Goal: Book appointment/travel/reservation

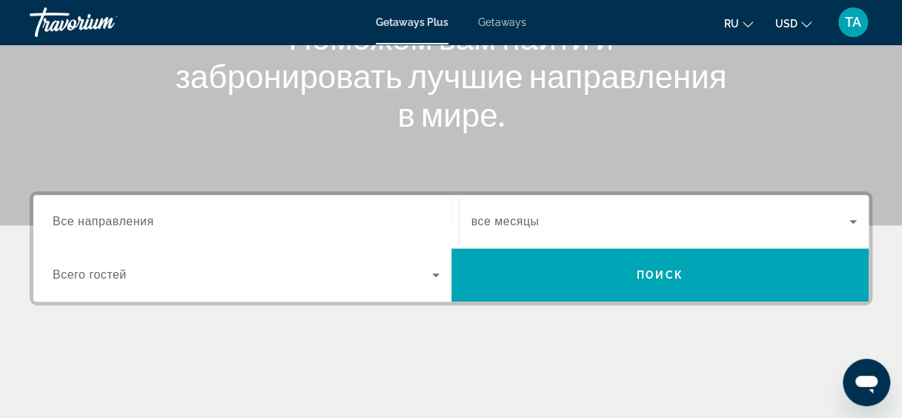
scroll to position [220, 0]
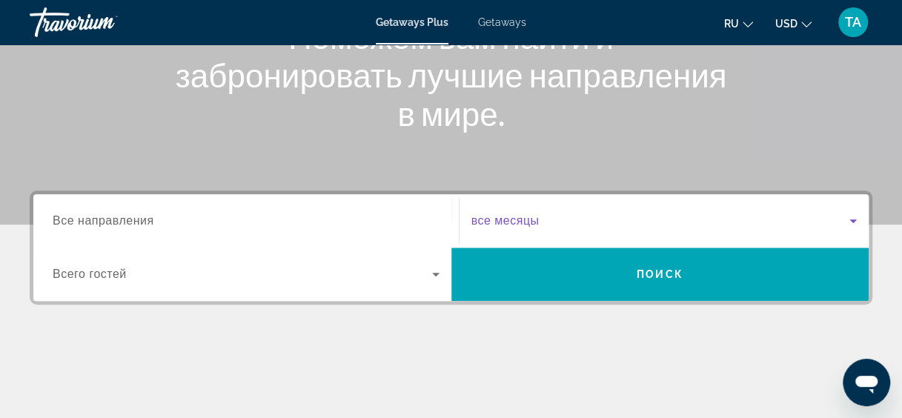
click at [551, 216] on span "Search widget" at bounding box center [660, 221] width 379 height 18
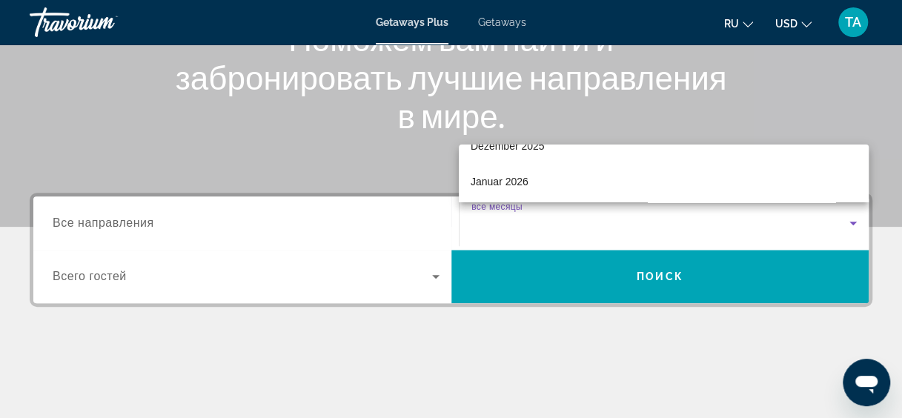
scroll to position [128, 0]
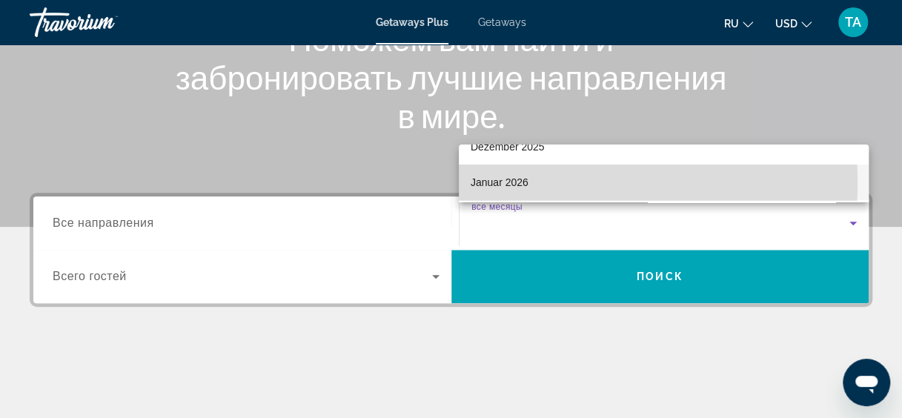
click at [498, 182] on span "Januar 2026" at bounding box center [500, 182] width 58 height 18
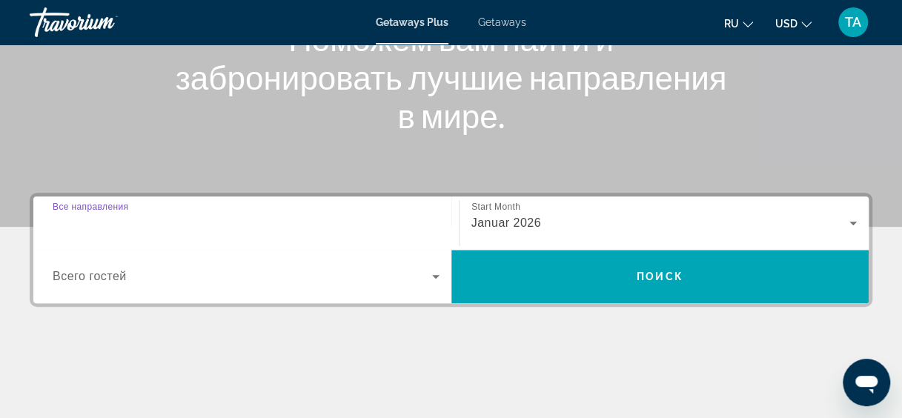
click at [317, 217] on input "Destination Все направления" at bounding box center [246, 224] width 387 height 18
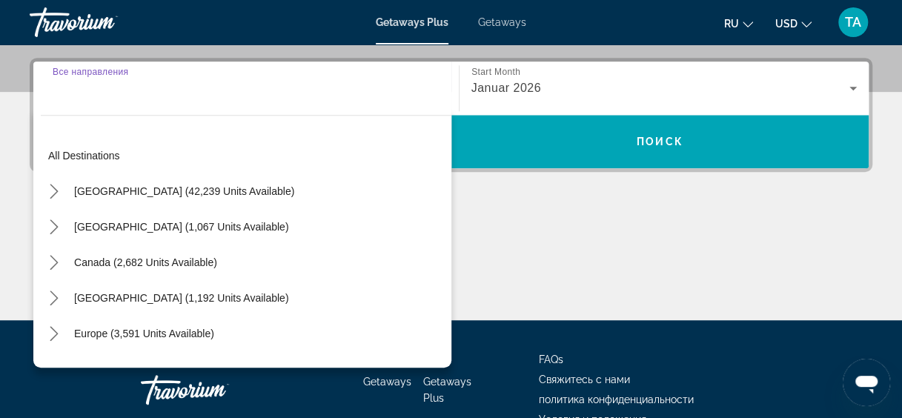
scroll to position [362, 0]
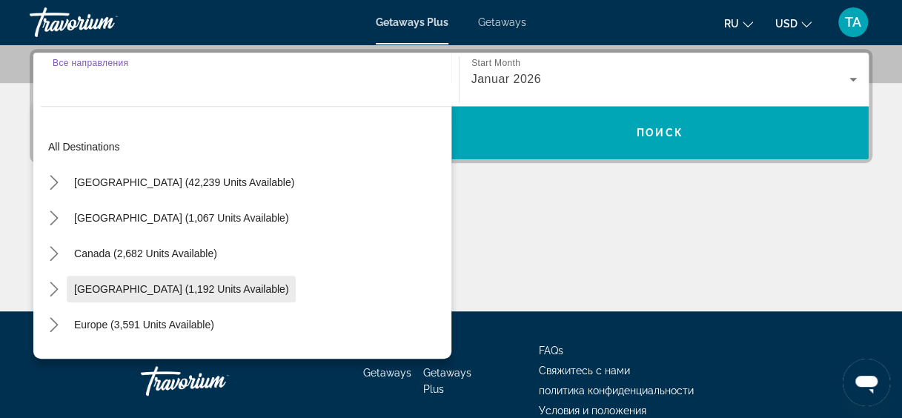
click at [147, 286] on span "[GEOGRAPHIC_DATA] (1,192 units available)" at bounding box center [181, 289] width 214 height 12
type input "**********"
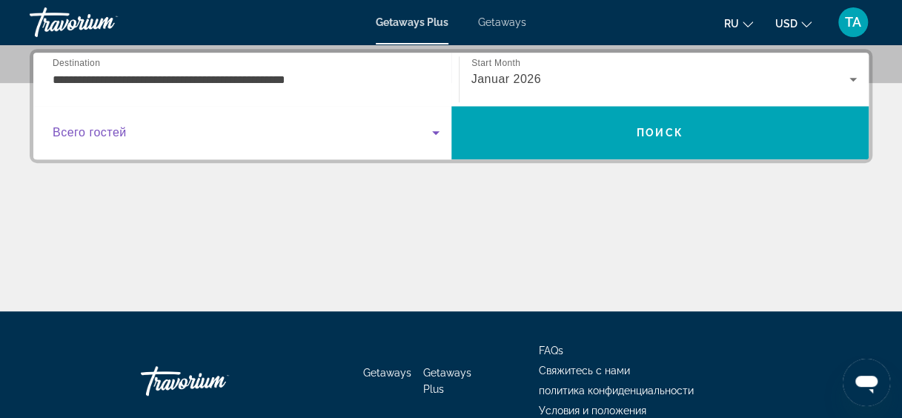
click at [311, 133] on span "Search widget" at bounding box center [242, 133] width 379 height 18
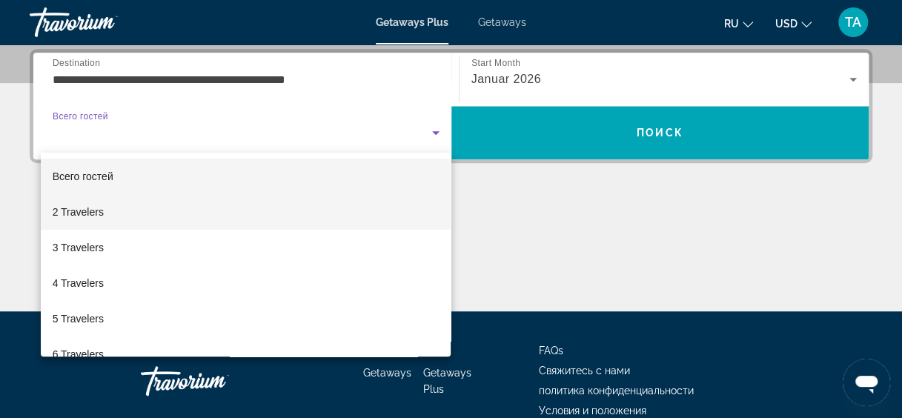
click at [274, 203] on mat-option "2 Travelers" at bounding box center [246, 212] width 411 height 36
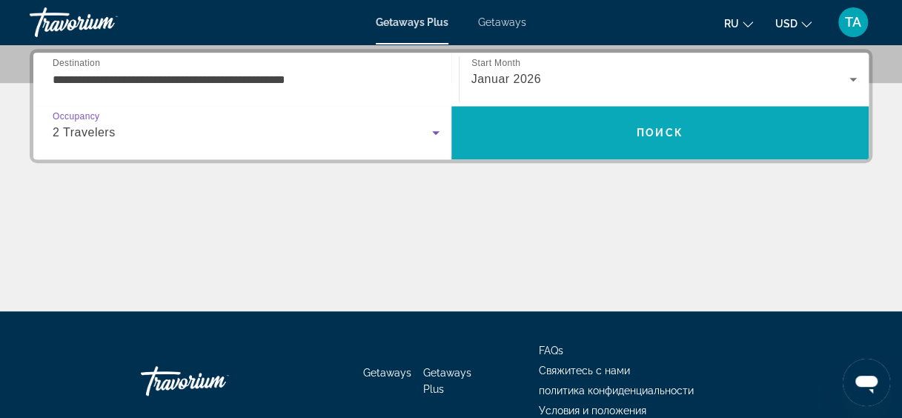
click at [571, 127] on span "Search" at bounding box center [660, 133] width 418 height 36
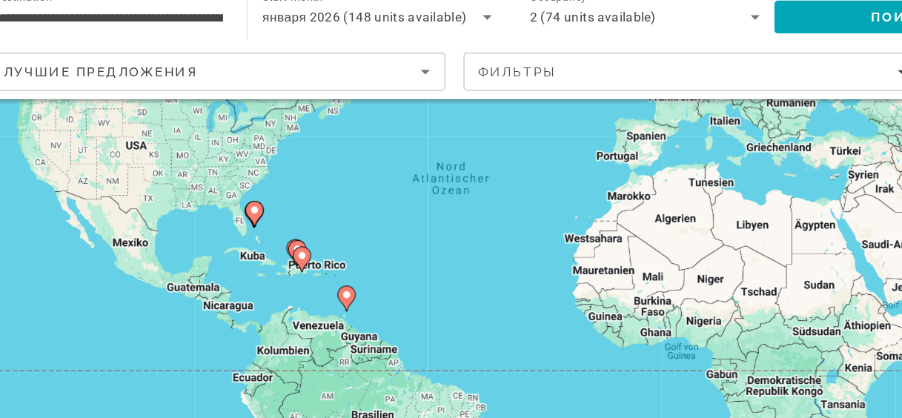
scroll to position [149, 0]
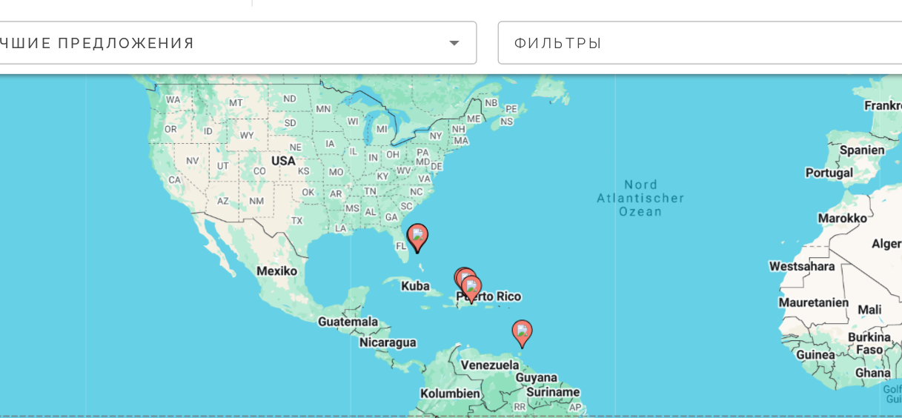
drag, startPoint x: 339, startPoint y: 293, endPoint x: 451, endPoint y: 316, distance: 114.1
click at [451, 316] on div "Um den Modus zum Ziehen mit der Tastatur zu aktivieren, drückst du Alt + Eingab…" at bounding box center [451, 221] width 843 height 445
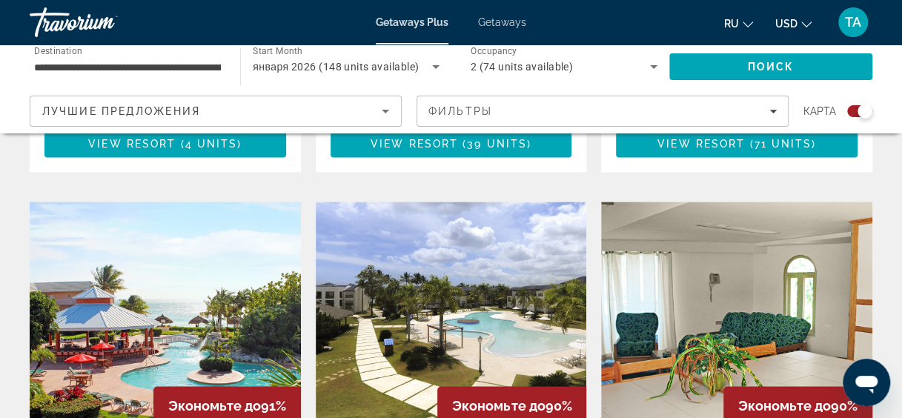
scroll to position [1189, 0]
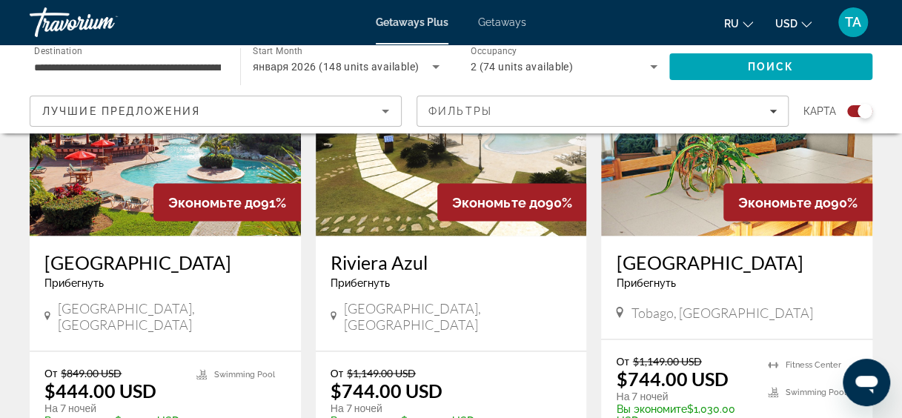
click at [430, 295] on div "Riviera Azul Прибегнуть - Это курорт только для взрослых [GEOGRAPHIC_DATA], [GE…" at bounding box center [451, 293] width 271 height 115
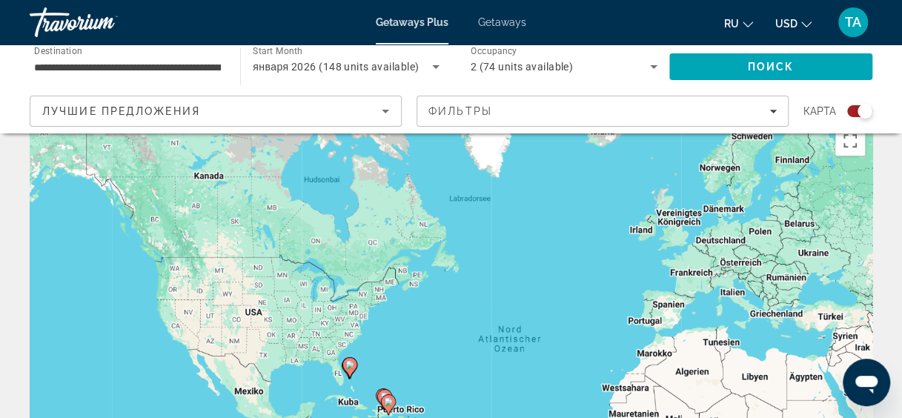
scroll to position [0, 0]
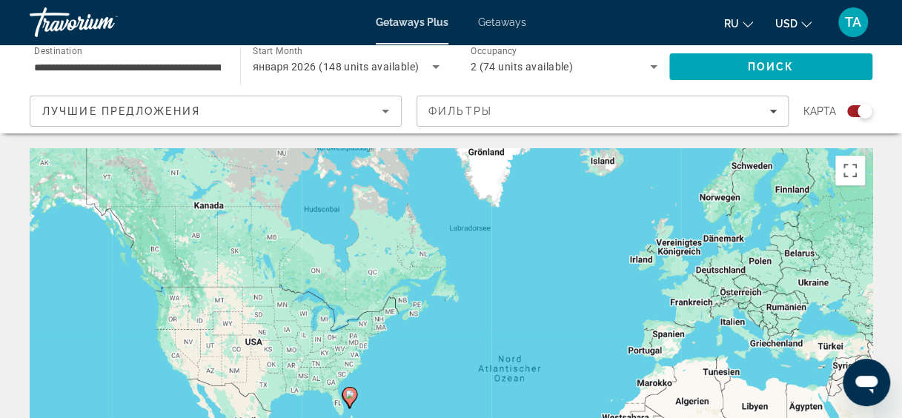
click at [202, 67] on input "**********" at bounding box center [127, 68] width 187 height 18
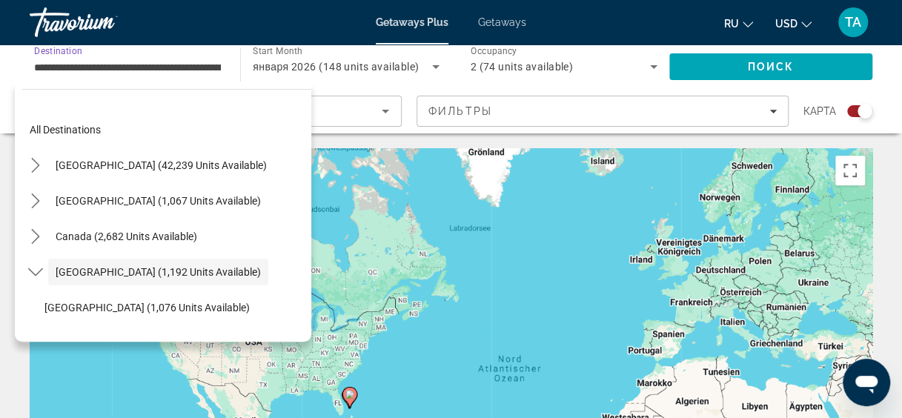
click at [202, 67] on input "**********" at bounding box center [127, 68] width 187 height 18
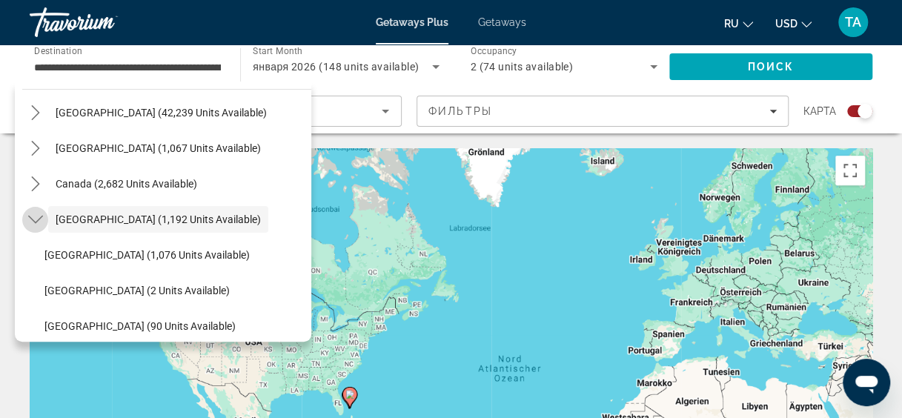
click at [37, 219] on icon "Toggle Caribbean & Atlantic Islands (1,192 units available) submenu" at bounding box center [35, 219] width 15 height 15
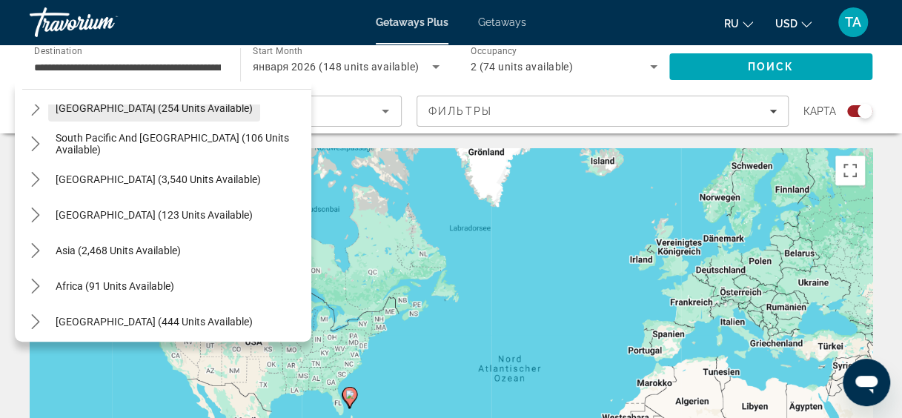
scroll to position [240, 0]
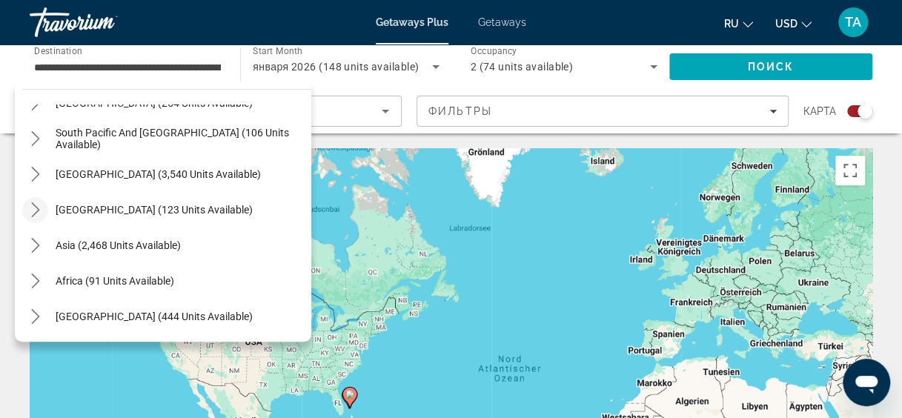
click at [41, 213] on icon "Toggle Central America (123 units available) submenu" at bounding box center [35, 209] width 15 height 15
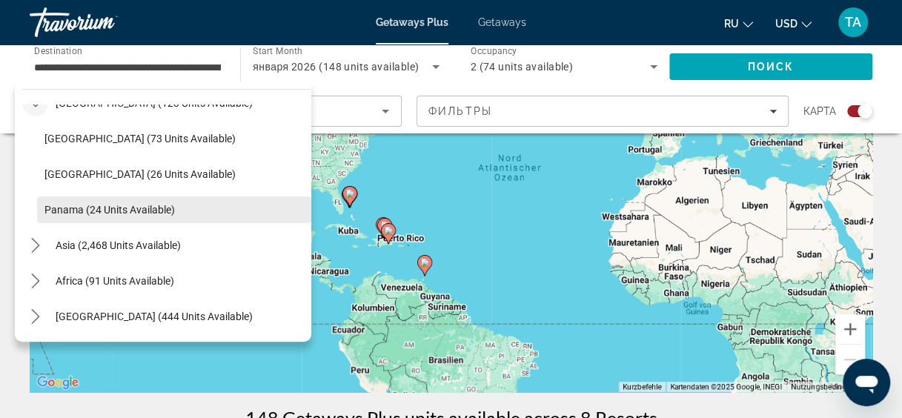
scroll to position [202, 0]
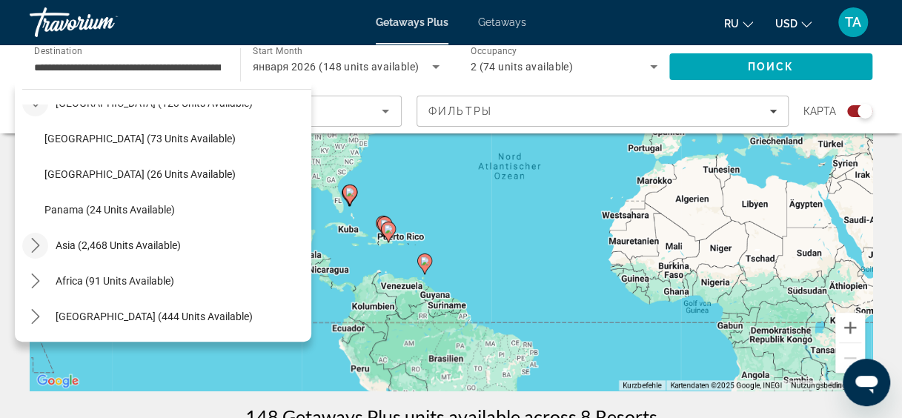
click at [36, 242] on icon "Toggle Asia (2,468 units available) submenu" at bounding box center [35, 245] width 8 height 15
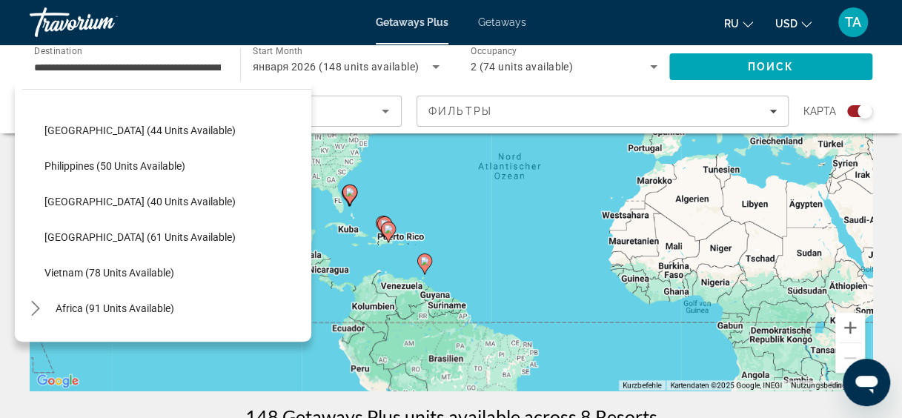
scroll to position [670, 0]
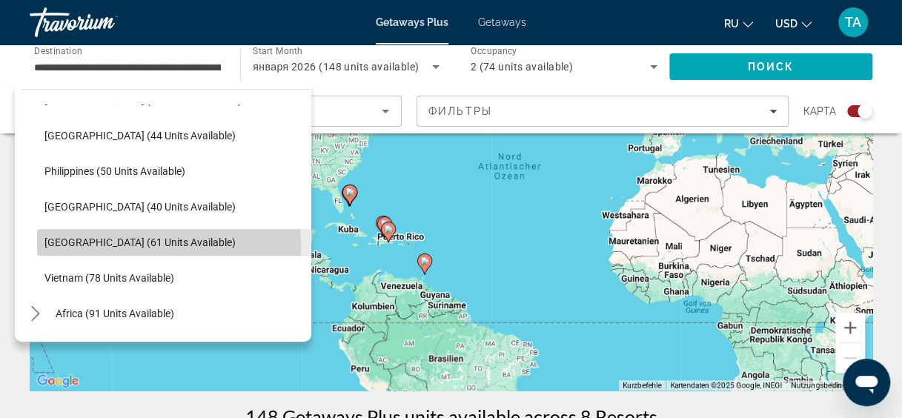
click at [124, 246] on span "[GEOGRAPHIC_DATA] (61 units available)" at bounding box center [139, 242] width 191 height 12
type input "**********"
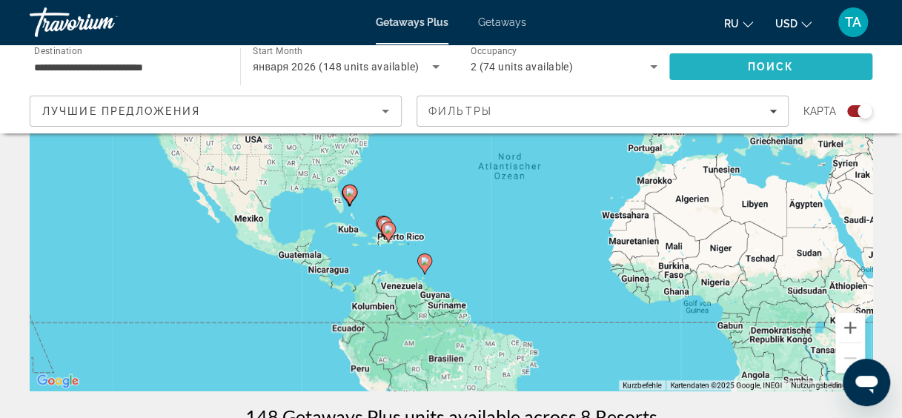
click at [764, 59] on span "Search" at bounding box center [770, 67] width 203 height 36
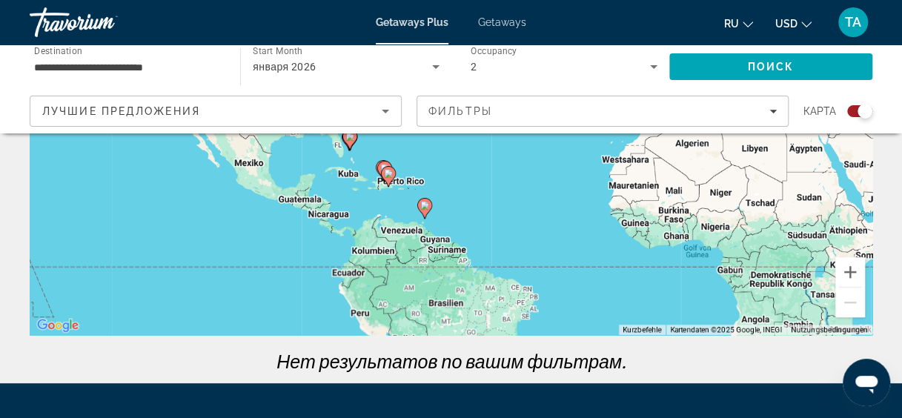
scroll to position [258, 0]
click at [683, 72] on span "Search" at bounding box center [770, 67] width 203 height 36
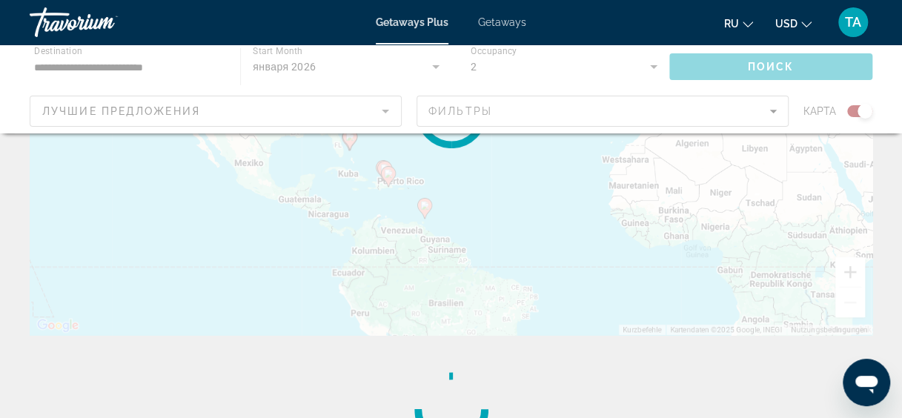
scroll to position [0, 0]
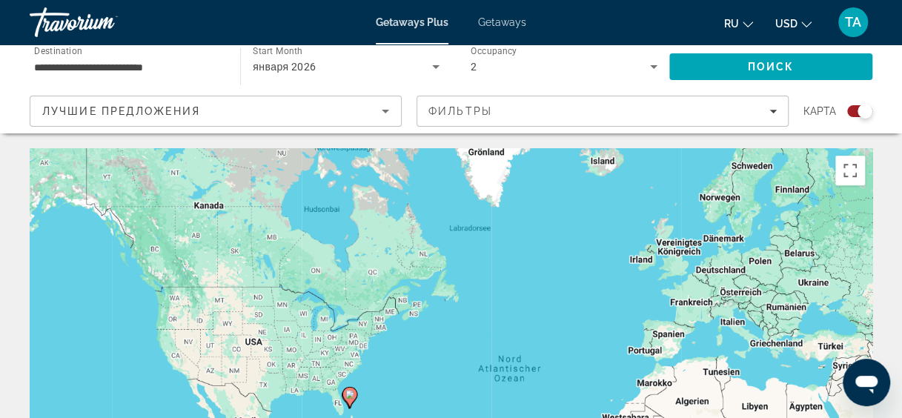
click at [576, 328] on div "Um den Modus zum Ziehen mit der Tastatur zu aktivieren, drückst du Alt + Eingab…" at bounding box center [451, 370] width 843 height 445
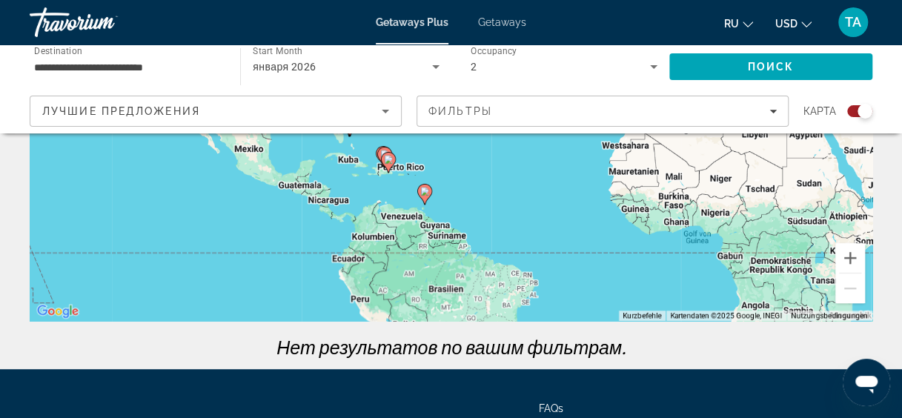
scroll to position [273, 0]
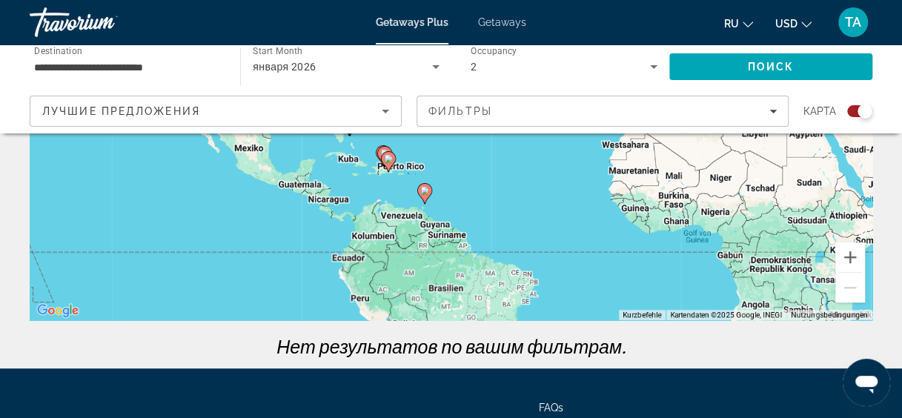
click at [780, 231] on div "Um den Modus zum Ziehen mit der Tastatur zu aktivieren, drückst du Alt + Eingab…" at bounding box center [451, 98] width 843 height 445
click at [754, 236] on div "Um den Modus zum Ziehen mit der Tastatur zu aktivieren, drückst du Alt + Eingab…" at bounding box center [451, 98] width 843 height 445
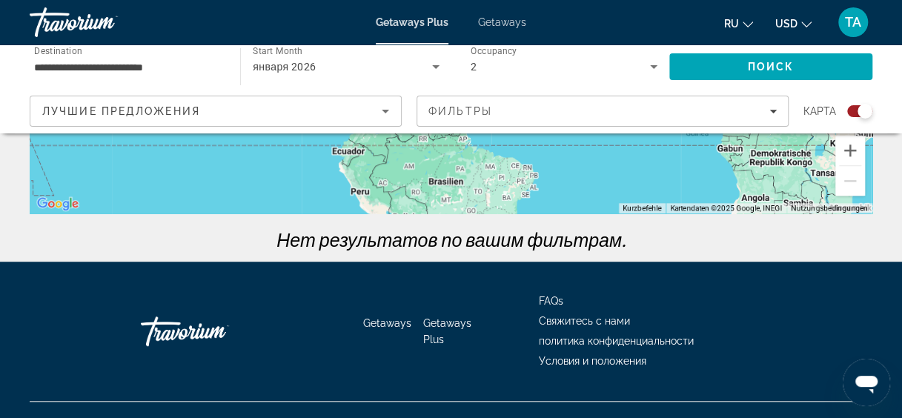
scroll to position [0, 0]
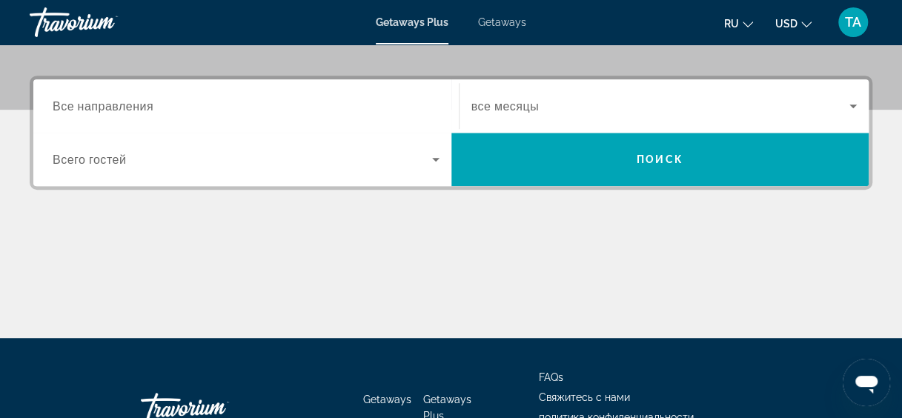
scroll to position [336, 0]
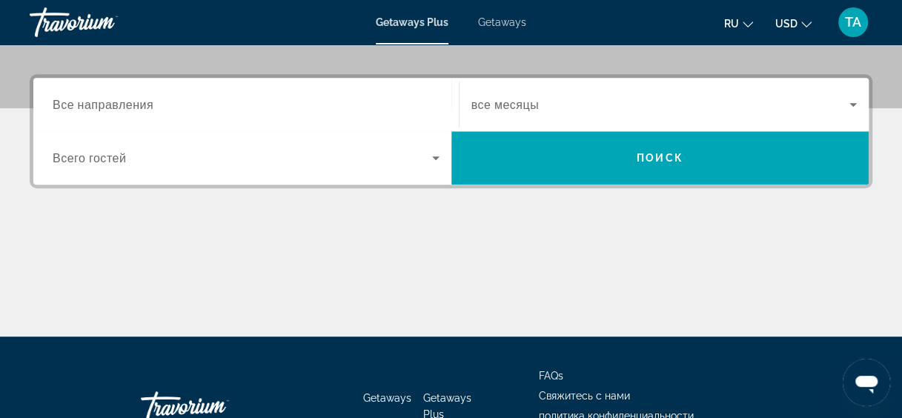
click at [284, 102] on input "Destination Все направления" at bounding box center [246, 105] width 387 height 18
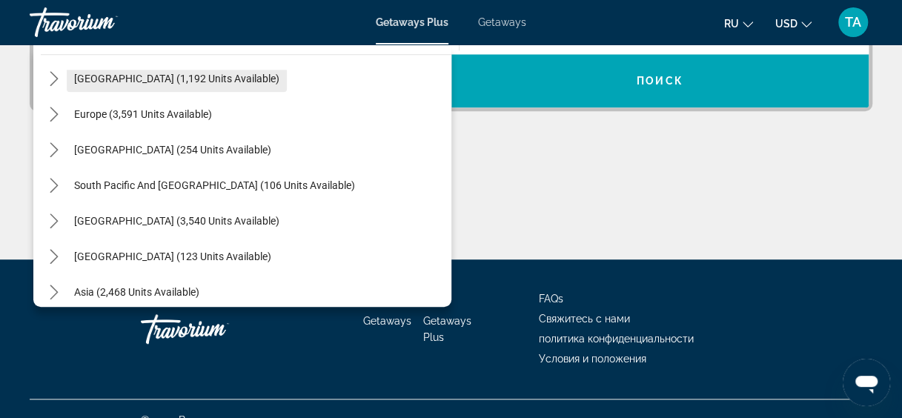
scroll to position [431, 0]
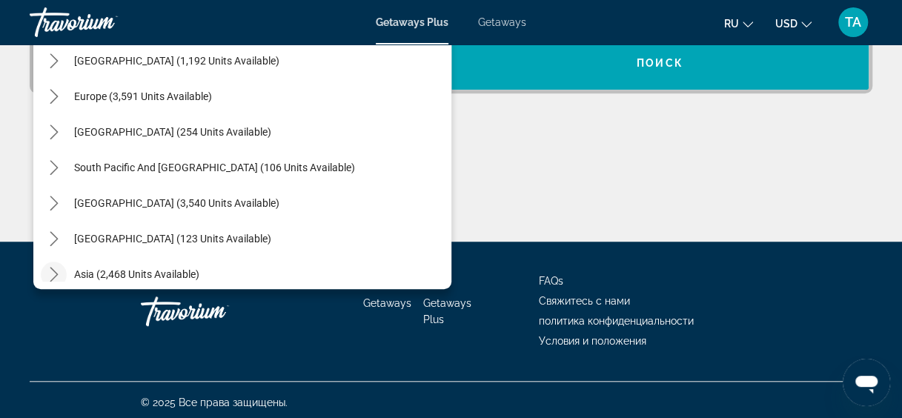
click at [52, 273] on icon "Toggle Asia (2,468 units available) submenu" at bounding box center [54, 274] width 15 height 15
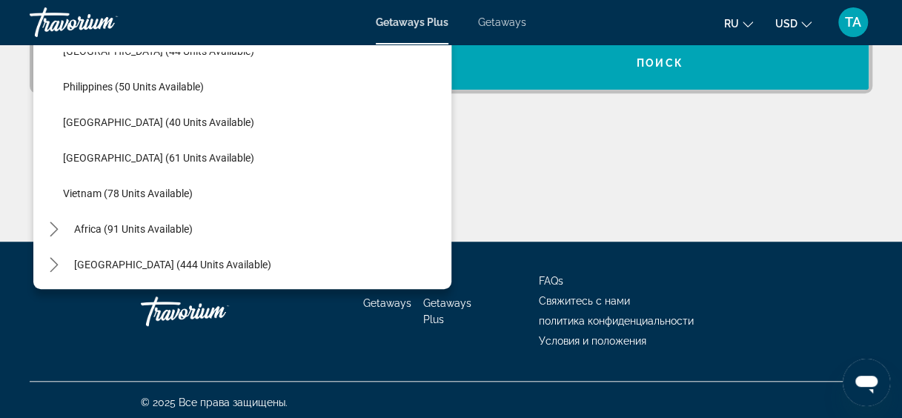
scroll to position [596, 0]
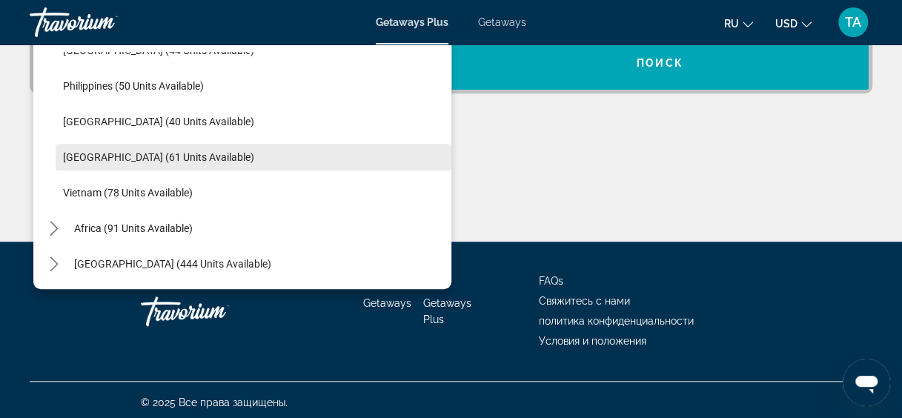
click at [101, 151] on span "[GEOGRAPHIC_DATA] (61 units available)" at bounding box center [158, 157] width 191 height 12
type input "**********"
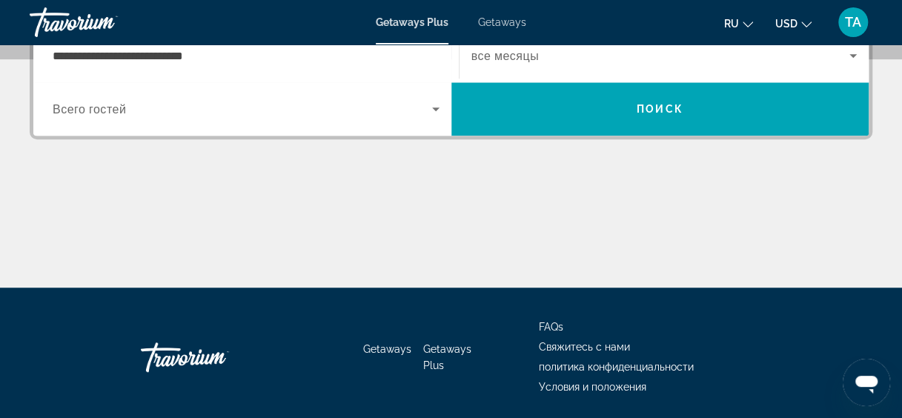
scroll to position [362, 0]
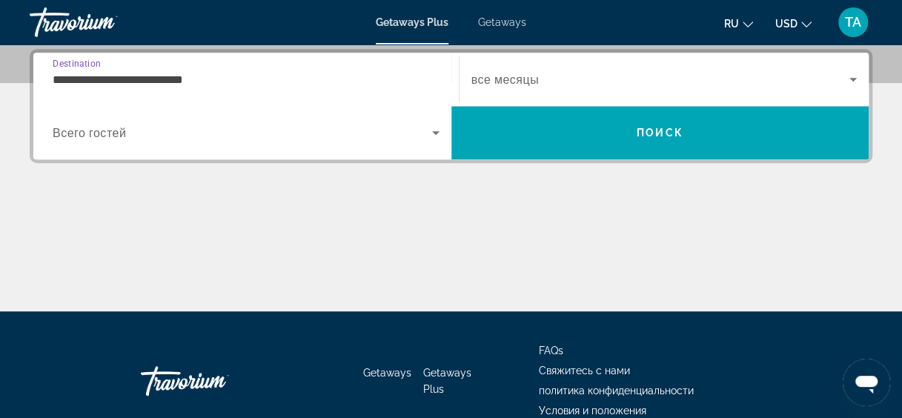
click at [522, 78] on span "все месяцы" at bounding box center [504, 80] width 67 height 14
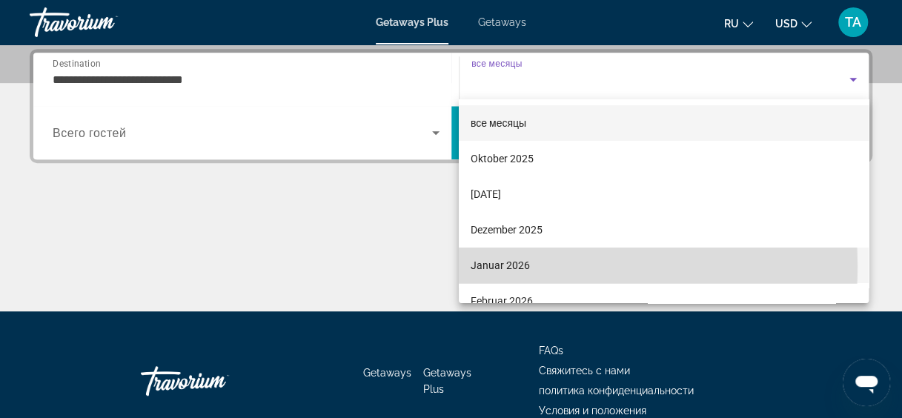
click at [502, 266] on span "Januar 2026" at bounding box center [500, 265] width 59 height 18
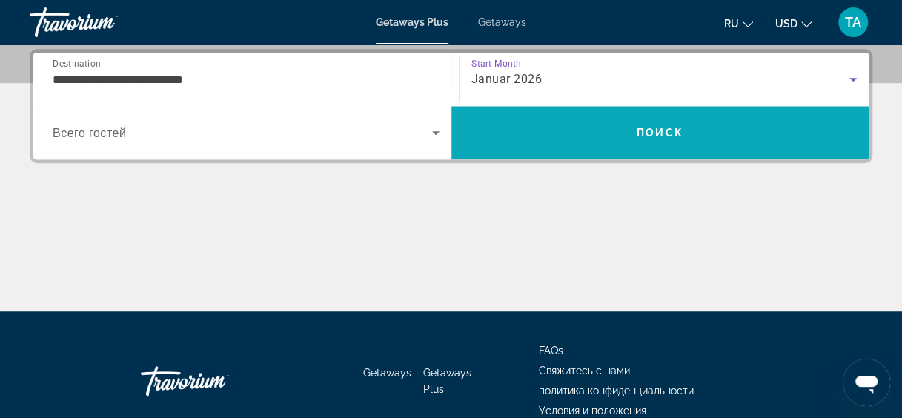
click at [545, 135] on span "Search" at bounding box center [660, 133] width 418 height 36
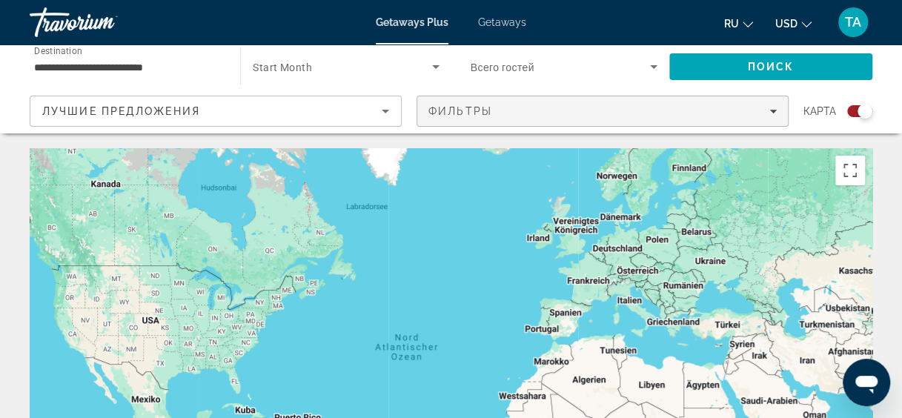
click at [625, 113] on div "Фильтры" at bounding box center [602, 111] width 348 height 12
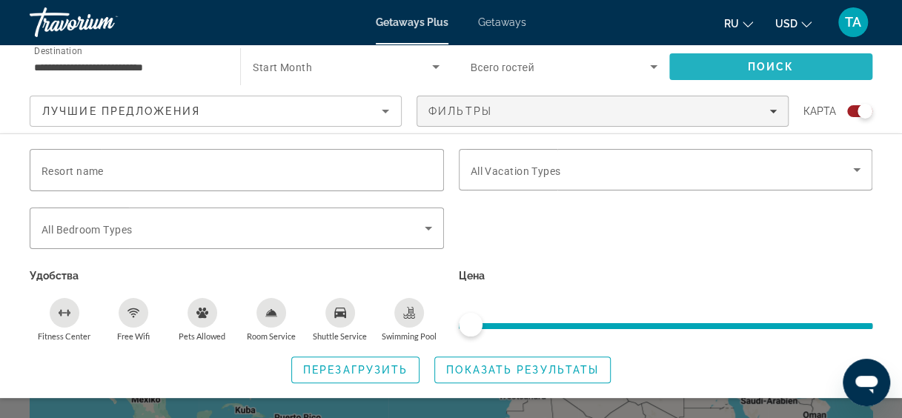
click at [747, 68] on span "Search" at bounding box center [770, 67] width 203 height 36
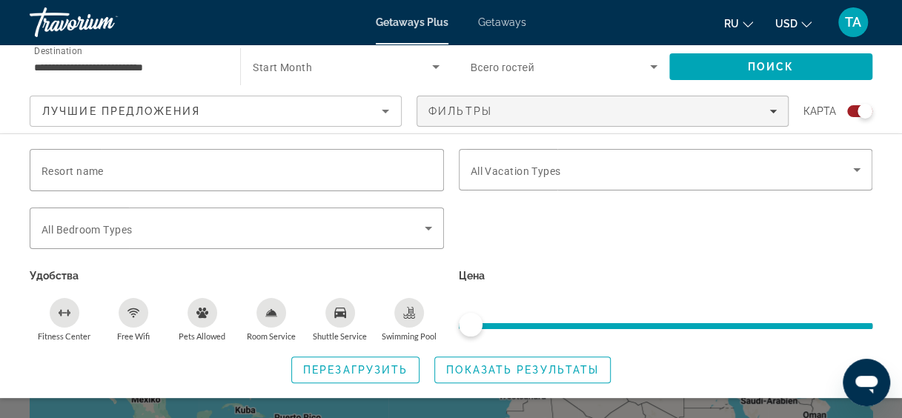
click at [313, 67] on span "Search widget" at bounding box center [342, 67] width 179 height 18
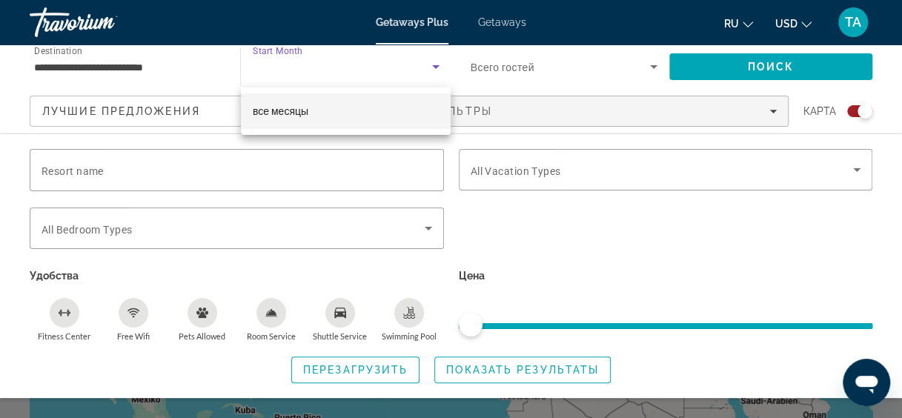
click at [301, 102] on span "все месяцы" at bounding box center [281, 111] width 56 height 18
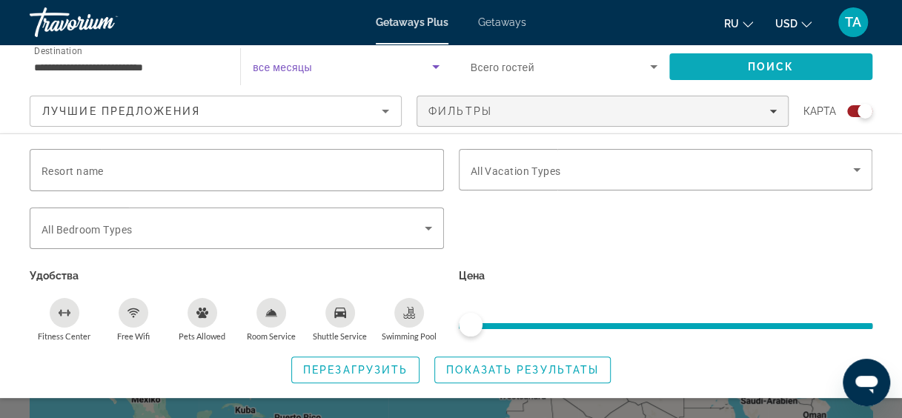
click at [722, 66] on span "Search" at bounding box center [770, 67] width 203 height 36
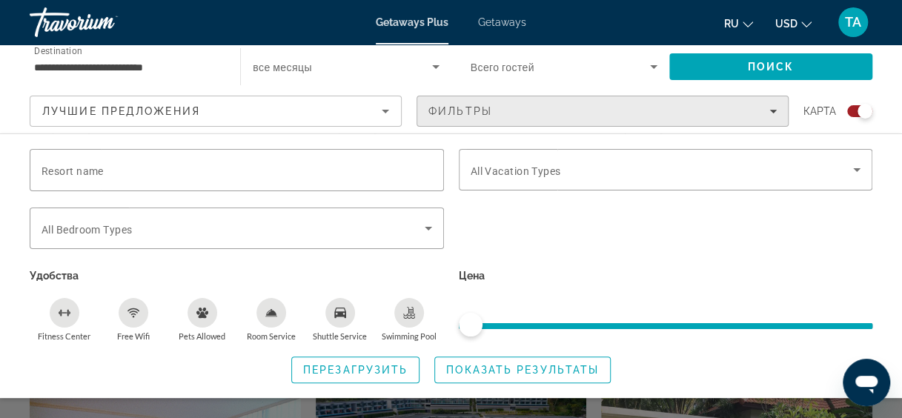
scroll to position [826, 0]
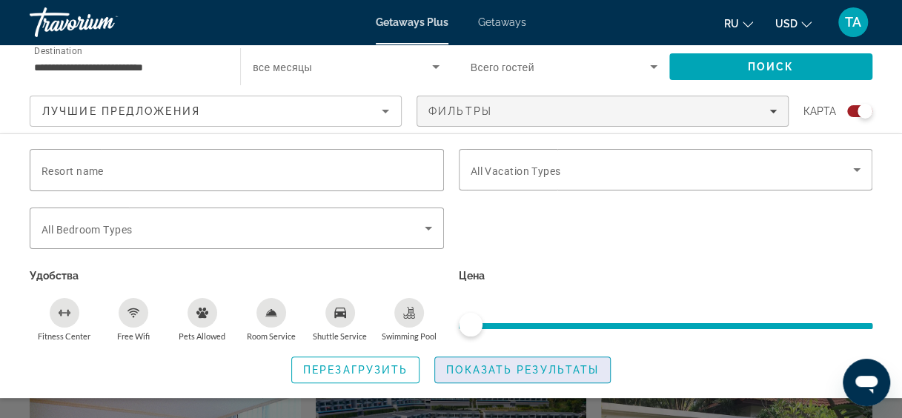
click at [480, 370] on span "Показать результаты" at bounding box center [522, 370] width 153 height 12
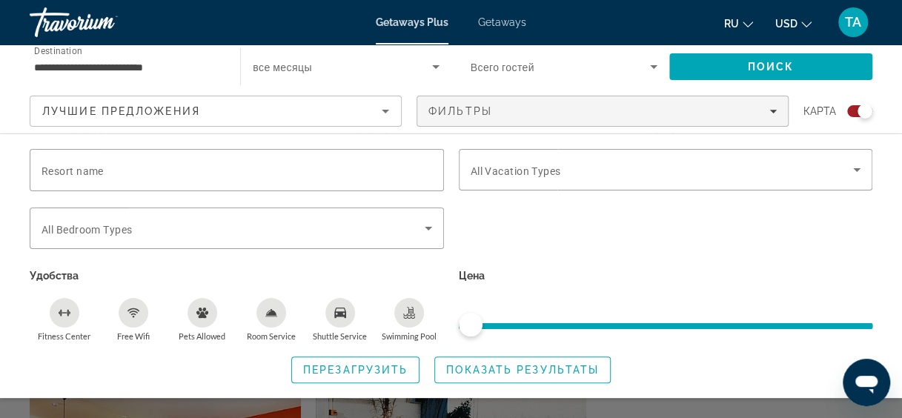
scroll to position [1341, 0]
drag, startPoint x: 806, startPoint y: 138, endPoint x: 233, endPoint y: 387, distance: 625.3
click at [233, 387] on div "Resort name Vacation Types All Vacation Types Bedroom Types All Bedroom Types У…" at bounding box center [451, 265] width 902 height 265
click at [224, 412] on div "Search widget" at bounding box center [451, 320] width 902 height 196
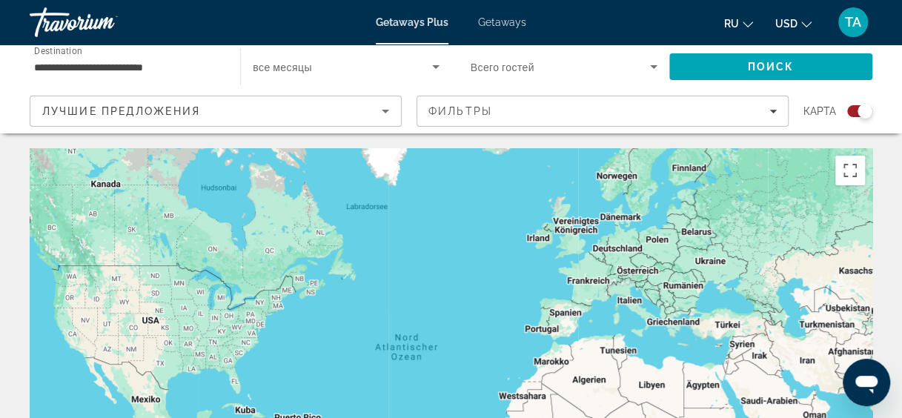
click at [148, 70] on input "**********" at bounding box center [127, 68] width 187 height 18
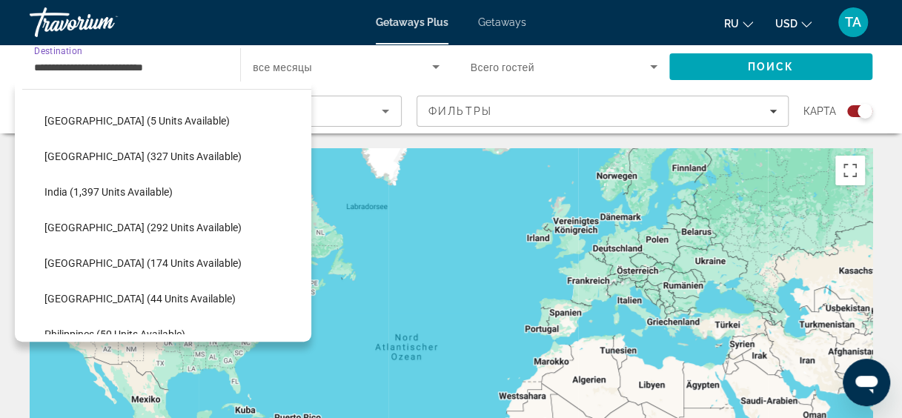
scroll to position [401, 0]
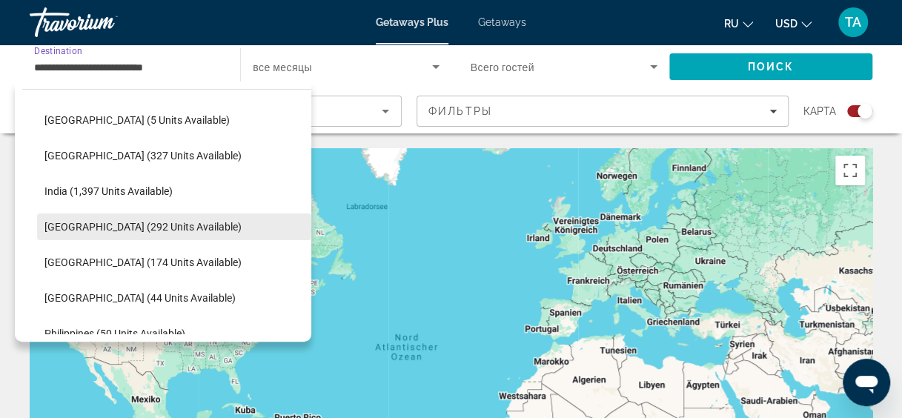
click at [107, 233] on span "Select destination: Indonesia (292 units available)" at bounding box center [174, 227] width 274 height 36
type input "**********"
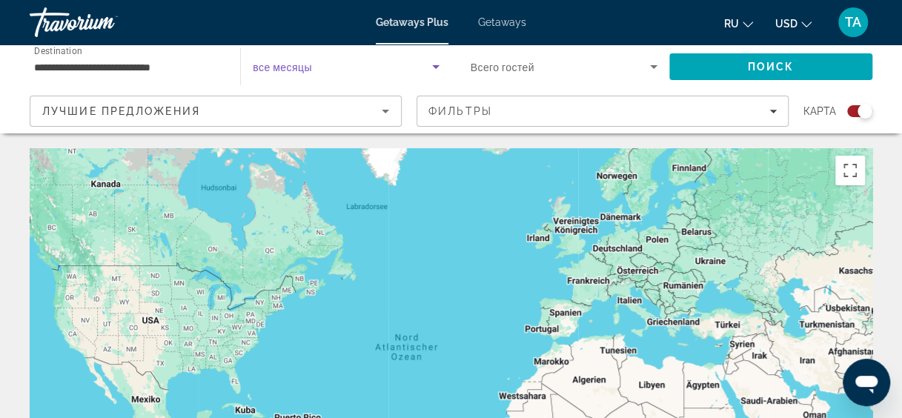
click at [374, 72] on span "Search widget" at bounding box center [342, 67] width 179 height 18
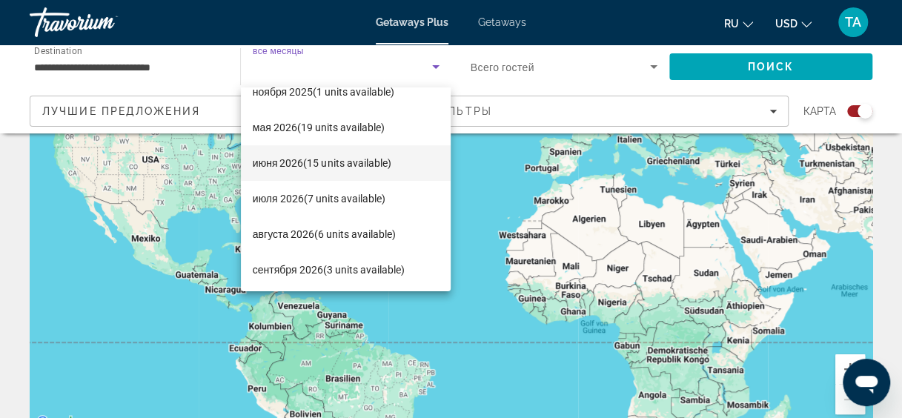
scroll to position [86, 0]
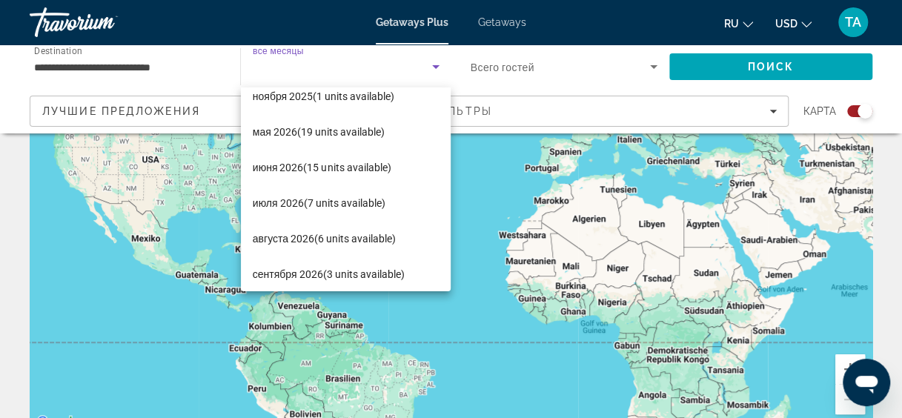
click at [474, 245] on div at bounding box center [451, 209] width 902 height 418
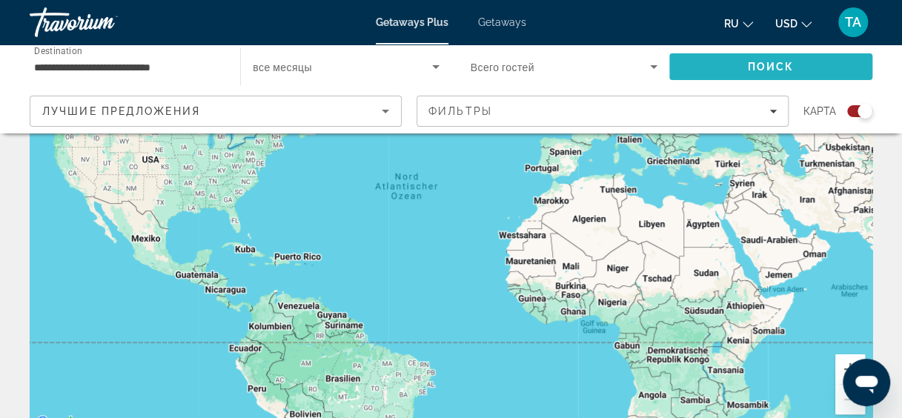
click at [710, 59] on span "Search" at bounding box center [770, 67] width 203 height 36
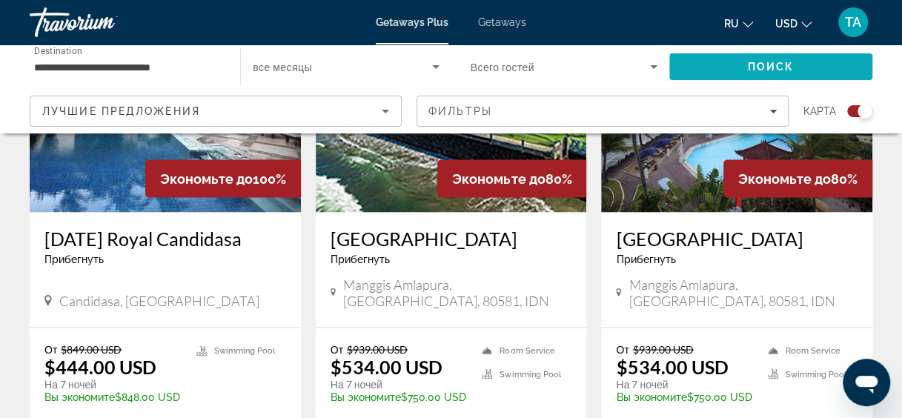
scroll to position [1191, 0]
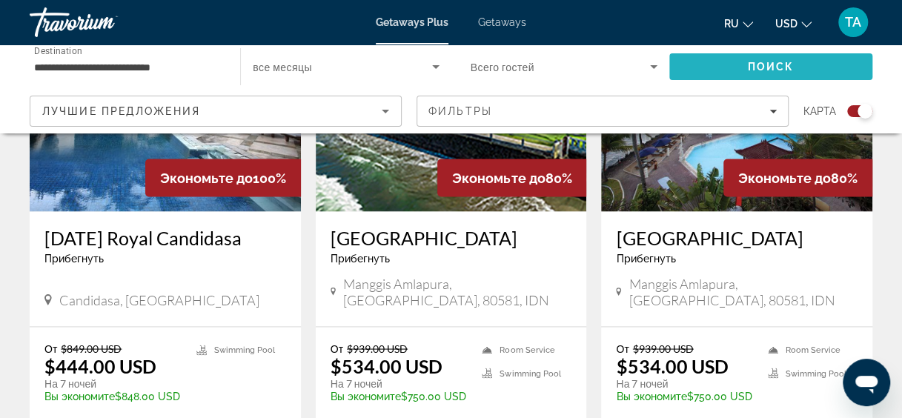
click at [710, 59] on span "Search" at bounding box center [770, 67] width 203 height 36
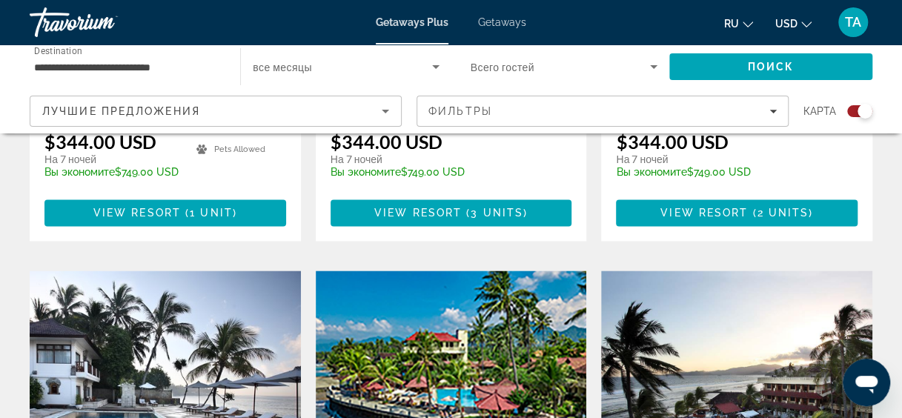
scroll to position [894, 0]
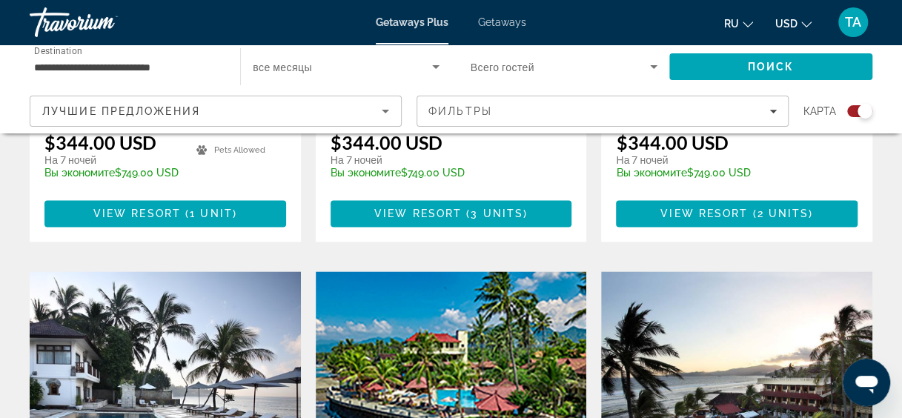
click at [210, 66] on input "**********" at bounding box center [127, 68] width 187 height 18
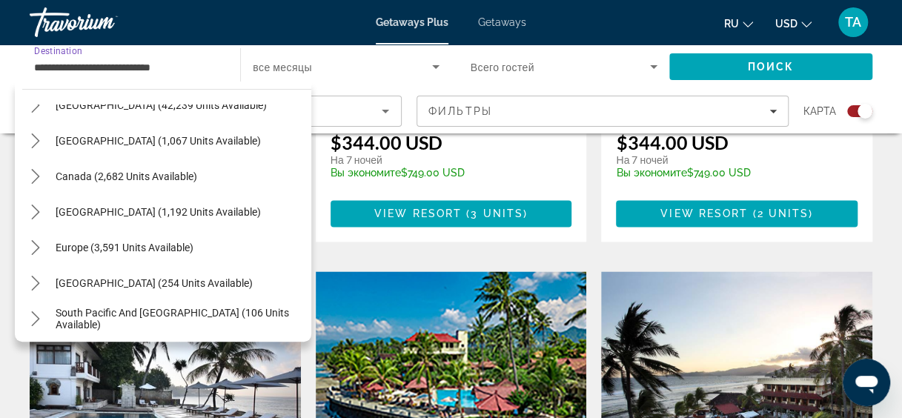
scroll to position [0, 0]
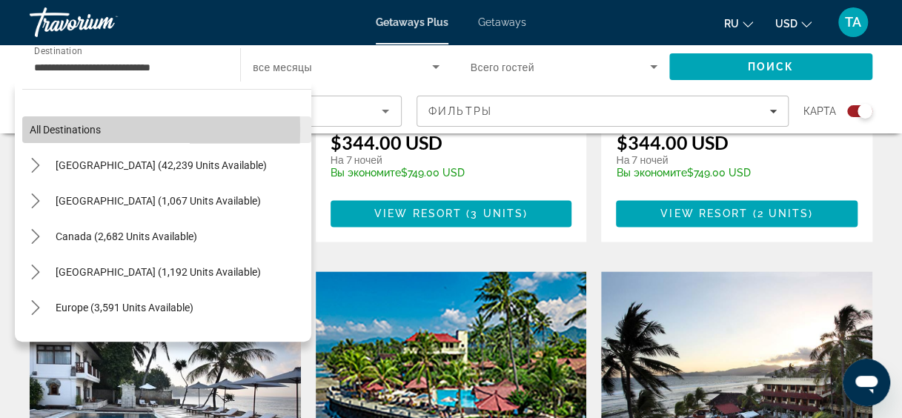
click at [56, 130] on span "All destinations" at bounding box center [65, 130] width 71 height 12
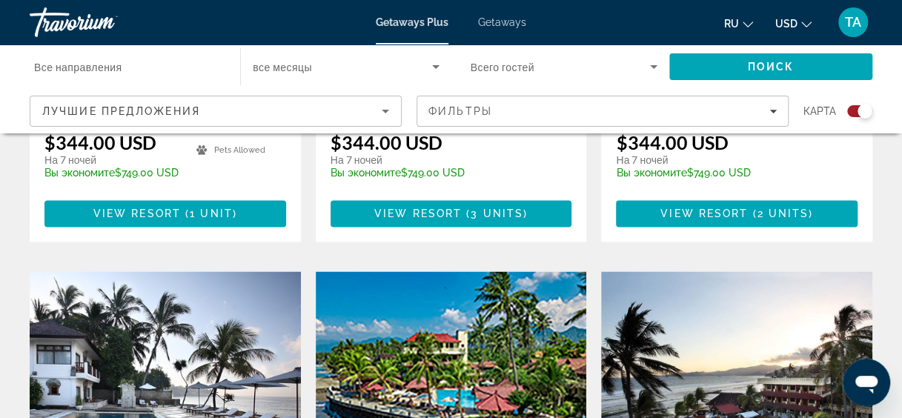
click at [305, 66] on span "все месяцы" at bounding box center [282, 68] width 59 height 12
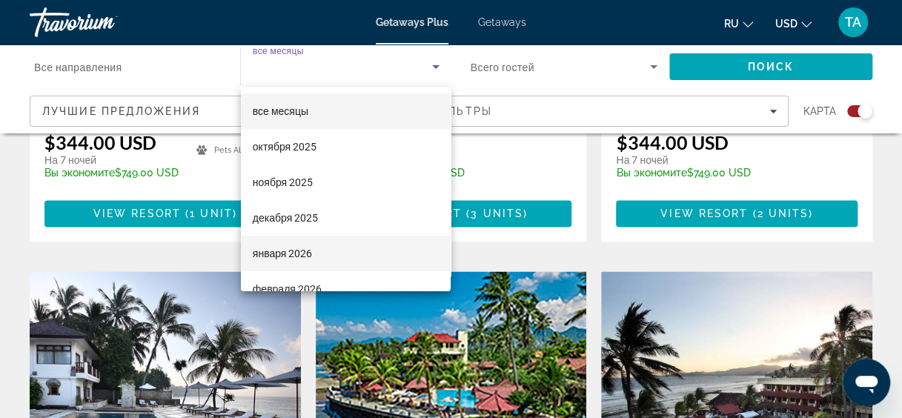
scroll to position [46, 0]
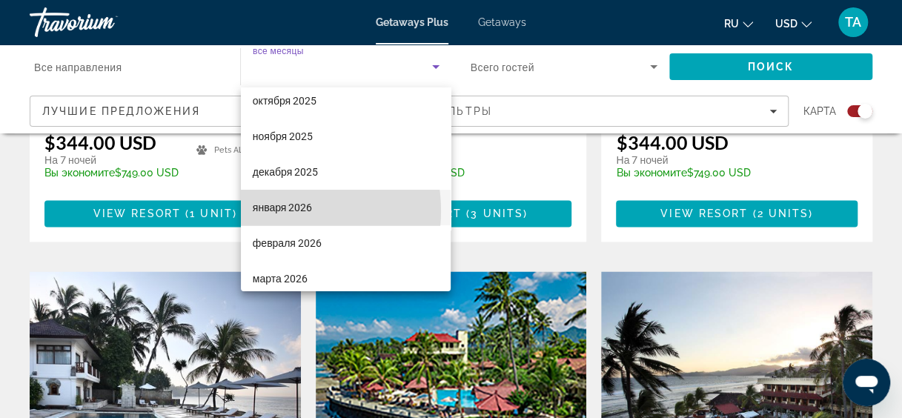
click at [283, 210] on span "января 2026" at bounding box center [283, 208] width 60 height 18
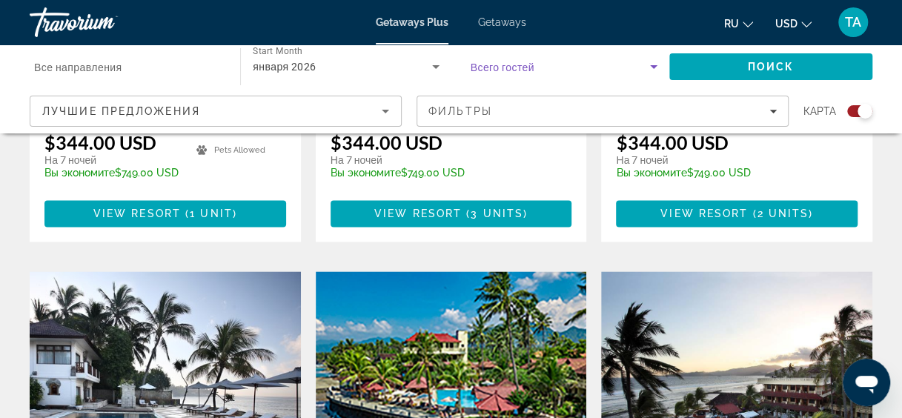
click at [565, 64] on span "Search widget" at bounding box center [560, 67] width 179 height 18
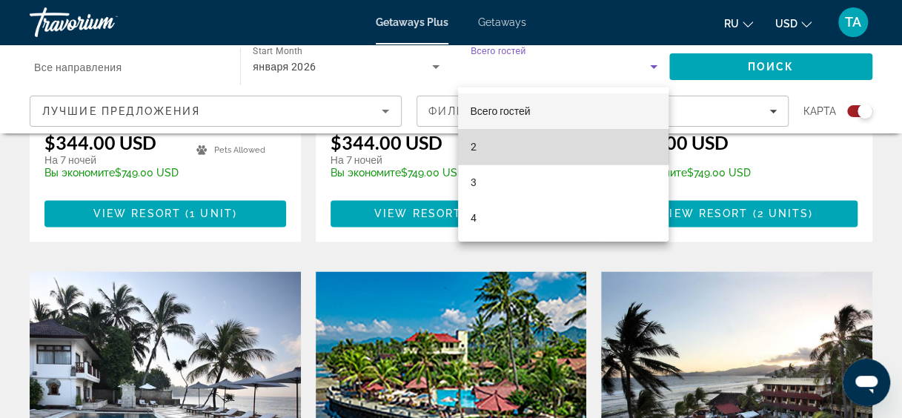
click at [532, 137] on mat-option "2" at bounding box center [563, 147] width 210 height 36
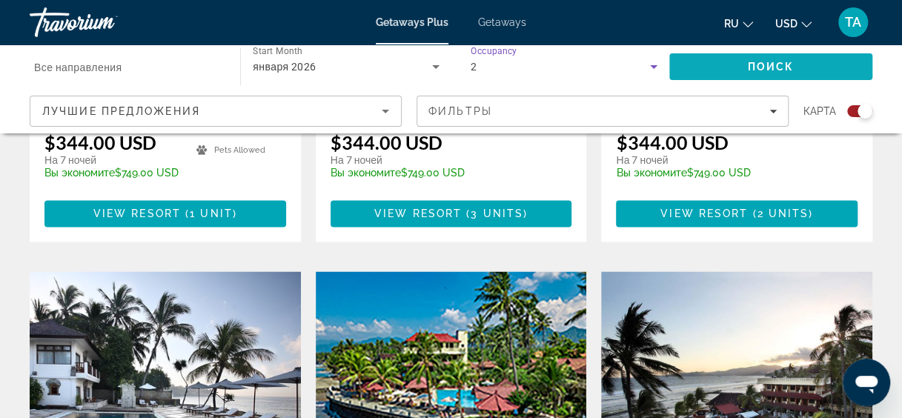
click at [731, 59] on span "Search" at bounding box center [770, 67] width 203 height 36
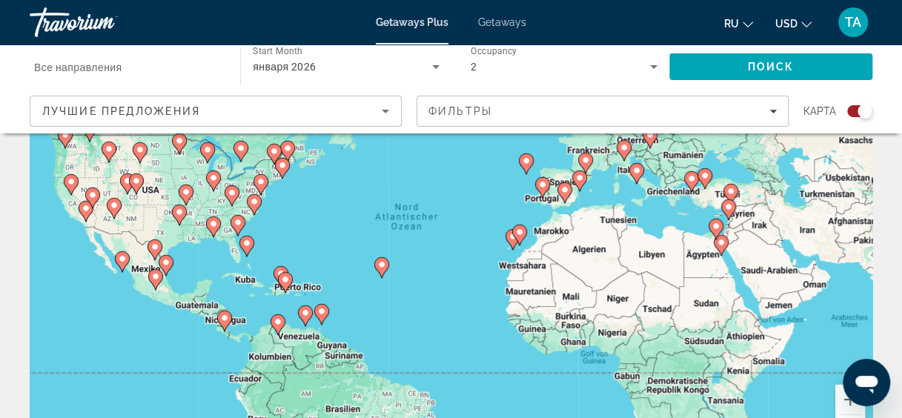
scroll to position [207, 0]
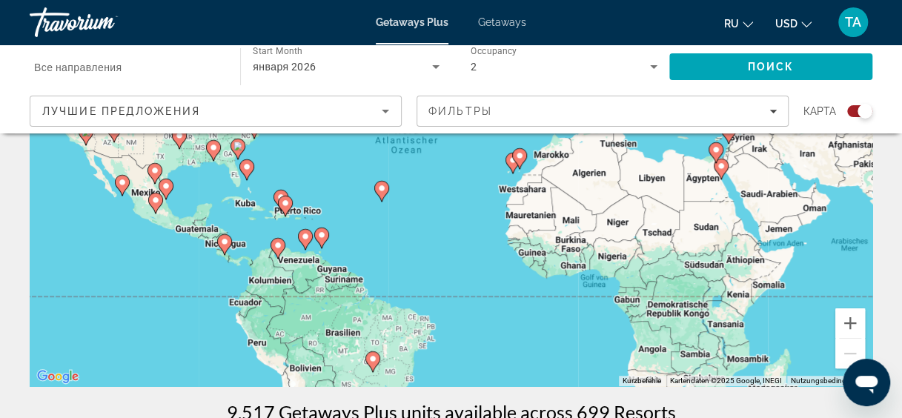
click at [763, 237] on div "Um den Modus zum Ziehen mit der Tastatur zu aktivieren, drückst du Alt + Eingab…" at bounding box center [451, 163] width 843 height 445
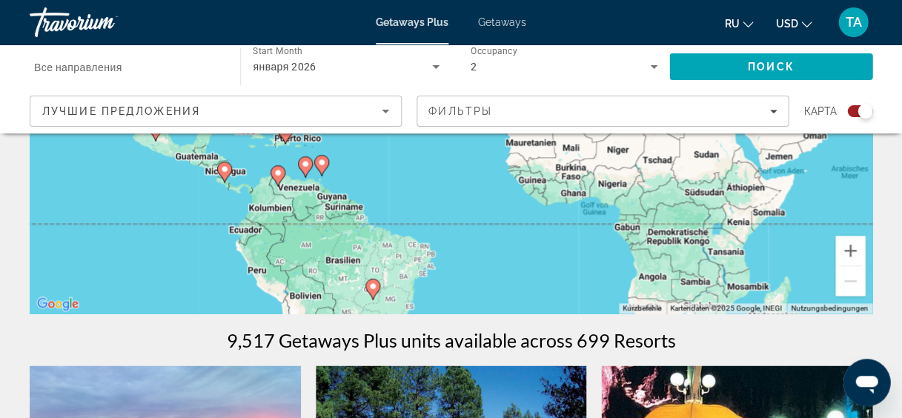
scroll to position [279, 0]
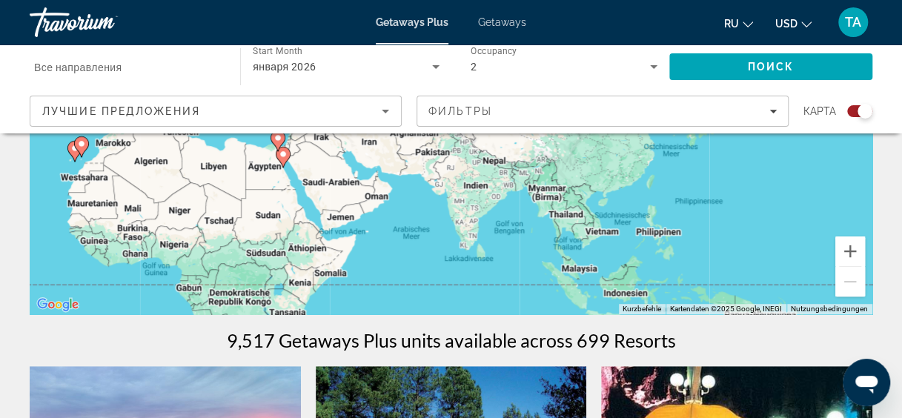
drag, startPoint x: 734, startPoint y: 236, endPoint x: 296, endPoint y: 292, distance: 440.8
click at [296, 292] on div "Um den Modus zum Ziehen mit der Tastatur zu aktivieren, drückst du Alt + Eingab…" at bounding box center [451, 92] width 843 height 445
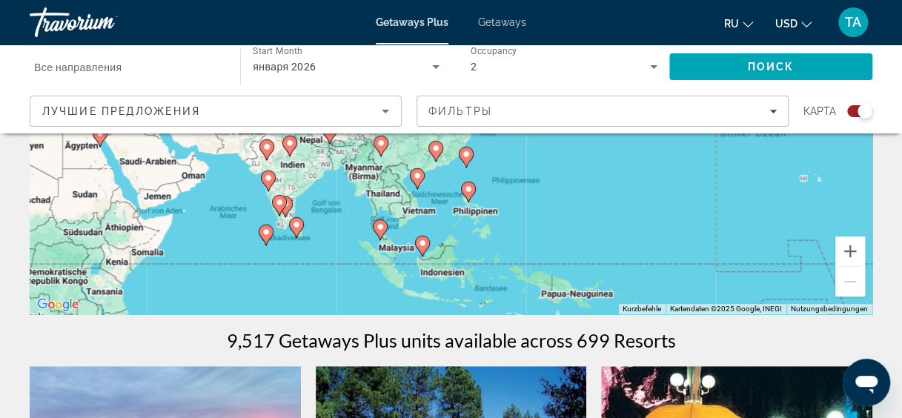
drag, startPoint x: 559, startPoint y: 270, endPoint x: 381, endPoint y: 250, distance: 179.7
click at [381, 250] on div "Um den Modus zum Ziehen mit der Tastatur zu aktivieren, drückst du Alt + Eingab…" at bounding box center [451, 92] width 843 height 445
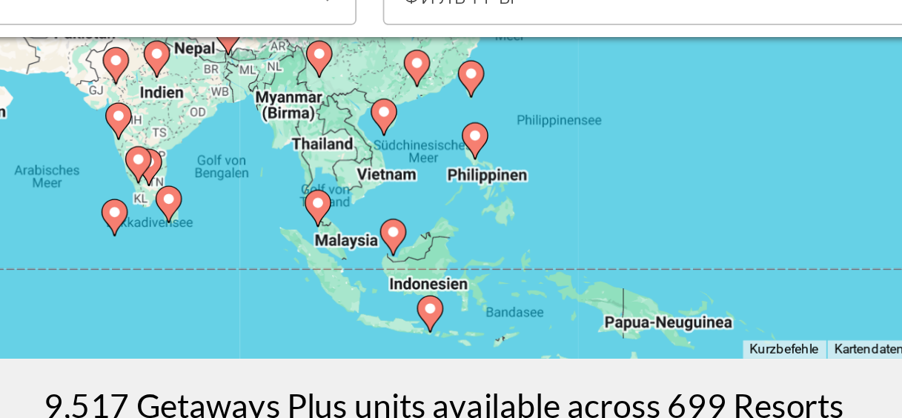
click at [423, 250] on icon "Main content" at bounding box center [421, 245] width 13 height 19
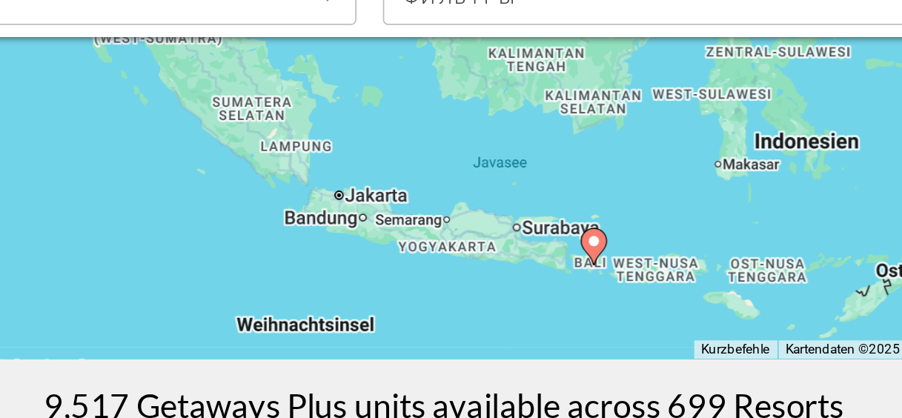
click at [534, 256] on icon "Main content" at bounding box center [534, 251] width 13 height 19
type input "**********"
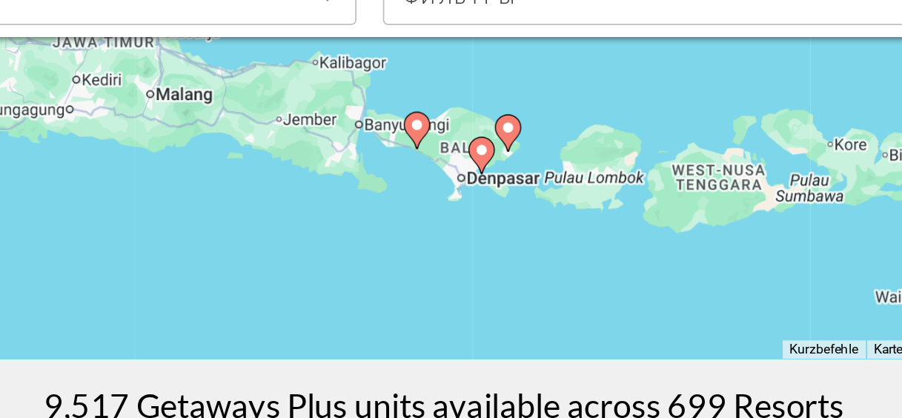
drag, startPoint x: 534, startPoint y: 256, endPoint x: 569, endPoint y: 365, distance: 115.1
click at [470, 202] on icon "Main content" at bounding box center [471, 199] width 13 height 19
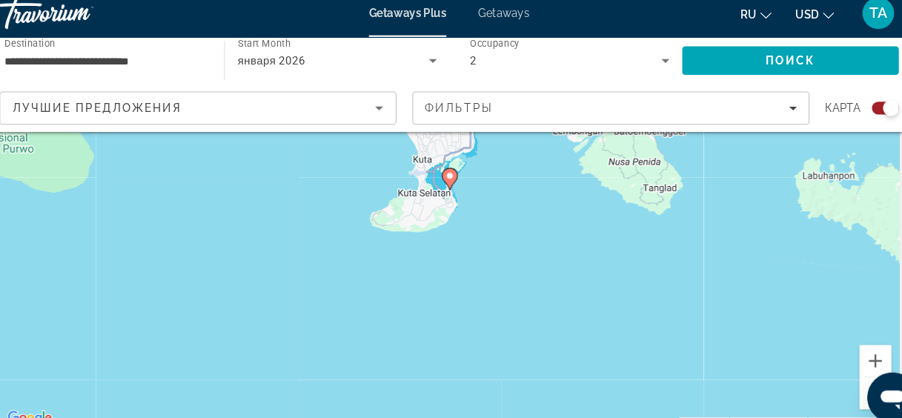
scroll to position [182, 0]
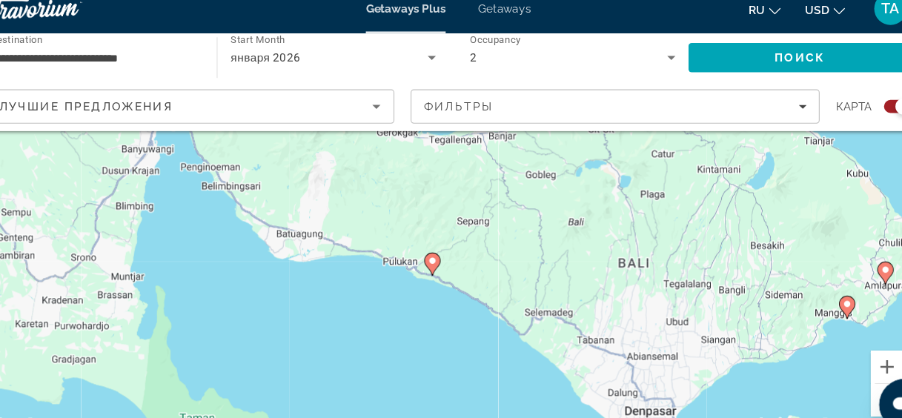
drag, startPoint x: 470, startPoint y: 202, endPoint x: 665, endPoint y: 427, distance: 297.3
click at [665, 236] on html "**********" at bounding box center [451, 27] width 902 height 418
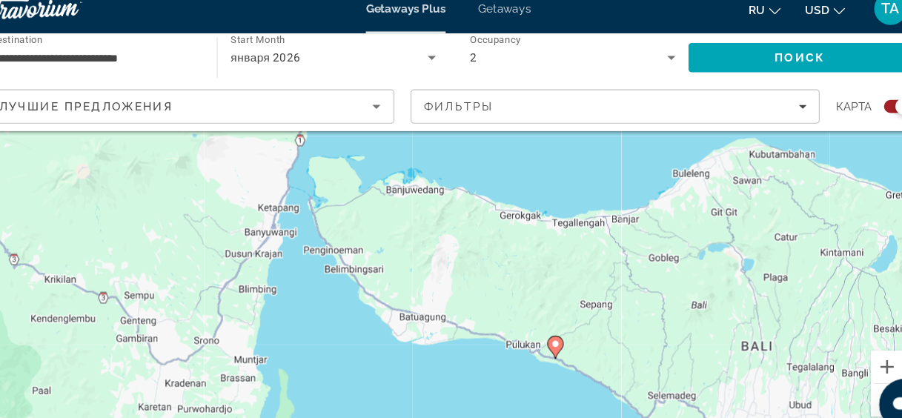
drag, startPoint x: 525, startPoint y: 341, endPoint x: 634, endPoint y: 416, distance: 132.8
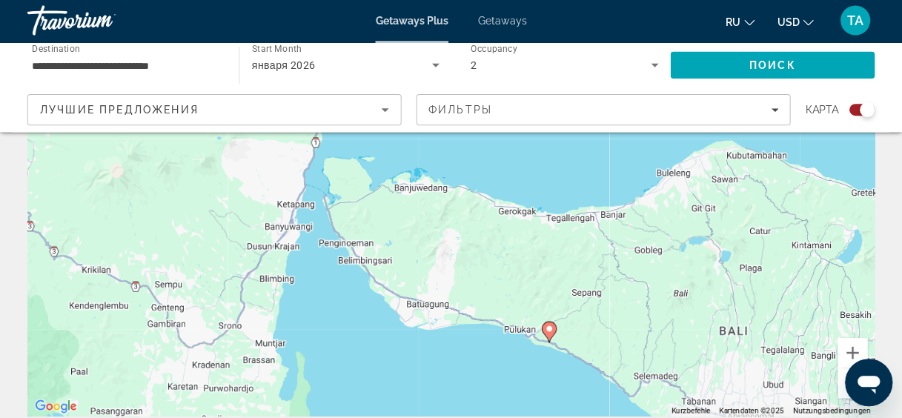
scroll to position [178, 0]
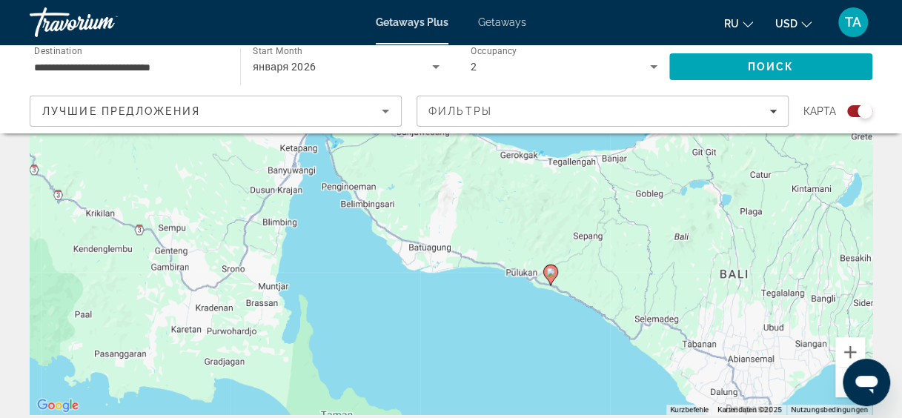
drag, startPoint x: 812, startPoint y: 319, endPoint x: 814, endPoint y: 259, distance: 59.3
click at [814, 259] on div "Um den Modus zum Ziehen mit der Tastatur zu aktivieren, drückst du Alt + Eingab…" at bounding box center [451, 192] width 843 height 445
click at [550, 278] on icon "Main content" at bounding box center [549, 274] width 13 height 19
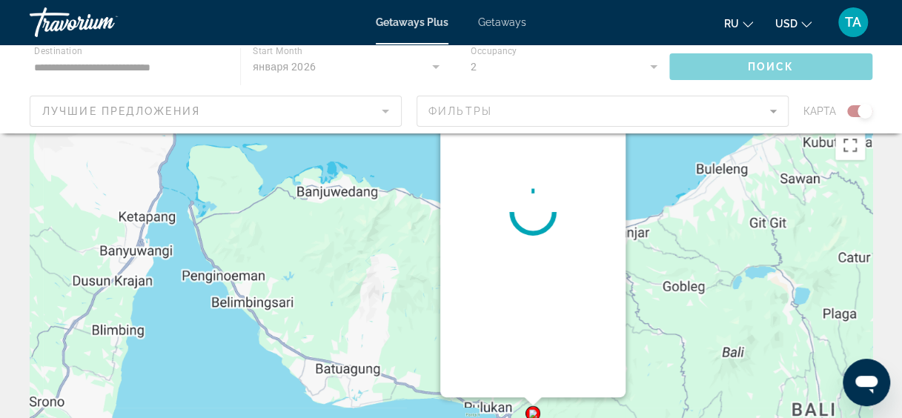
scroll to position [0, 0]
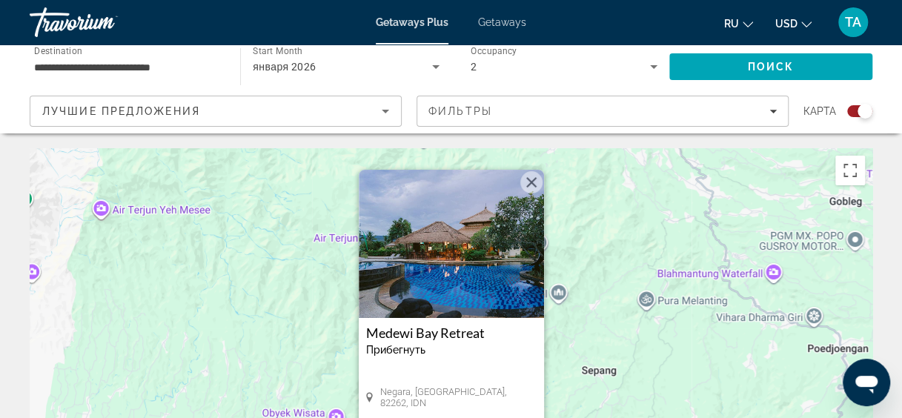
click at [421, 335] on h3 "Medewi Bay Retreat" at bounding box center [451, 332] width 170 height 15
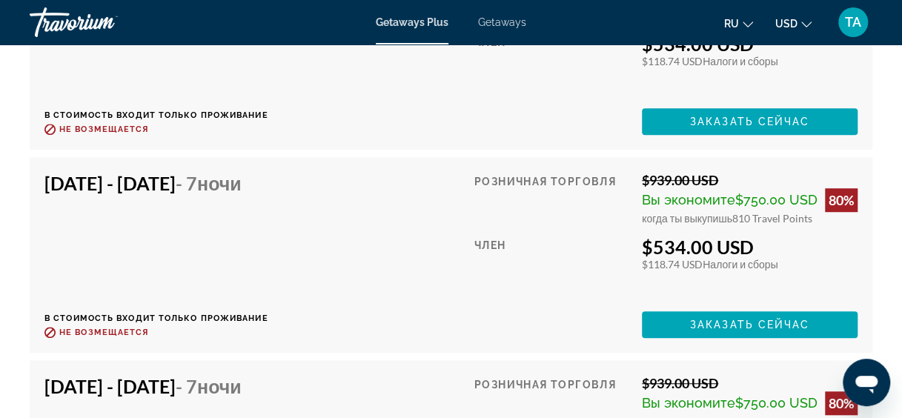
scroll to position [3037, 0]
